Goal: Obtain resource: Download file/media

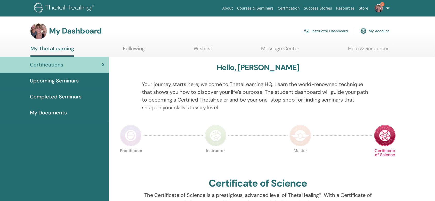
click at [319, 31] on link "Instructor Dashboard" at bounding box center [325, 30] width 44 height 11
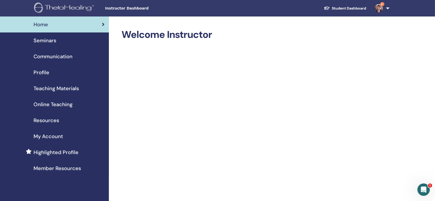
click at [79, 86] on div "Teaching Materials" at bounding box center [54, 89] width 101 height 8
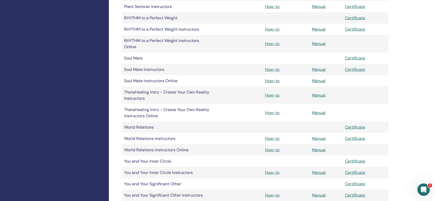
scroll to position [619, 0]
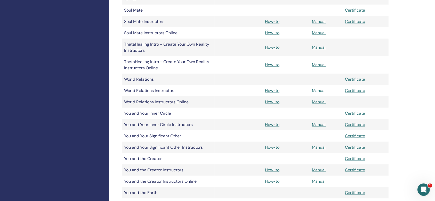
click at [319, 92] on link "Manual" at bounding box center [319, 90] width 14 height 5
